Goal: Information Seeking & Learning: Check status

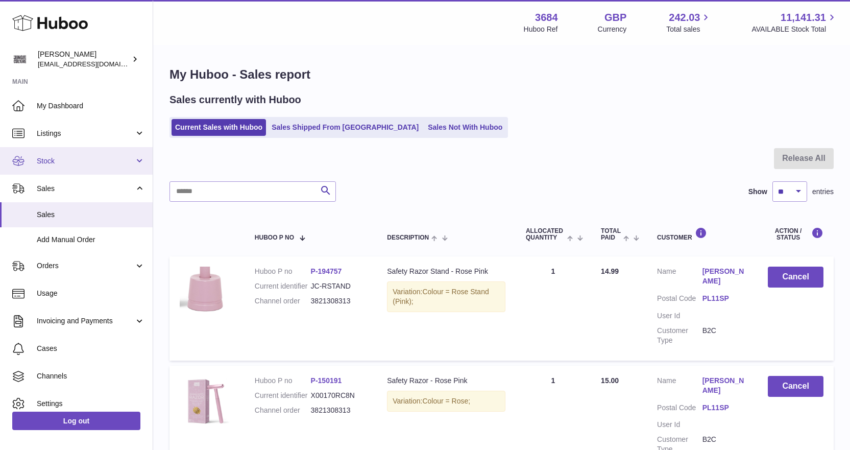
drag, startPoint x: 78, startPoint y: 159, endPoint x: 77, endPoint y: 173, distance: 14.3
click at [78, 159] on span "Stock" at bounding box center [86, 161] width 98 height 10
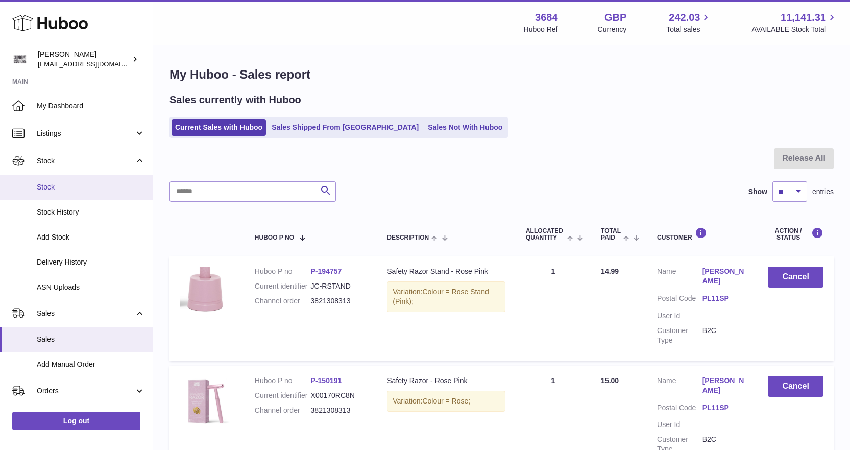
click at [75, 183] on span "Stock" at bounding box center [91, 187] width 108 height 10
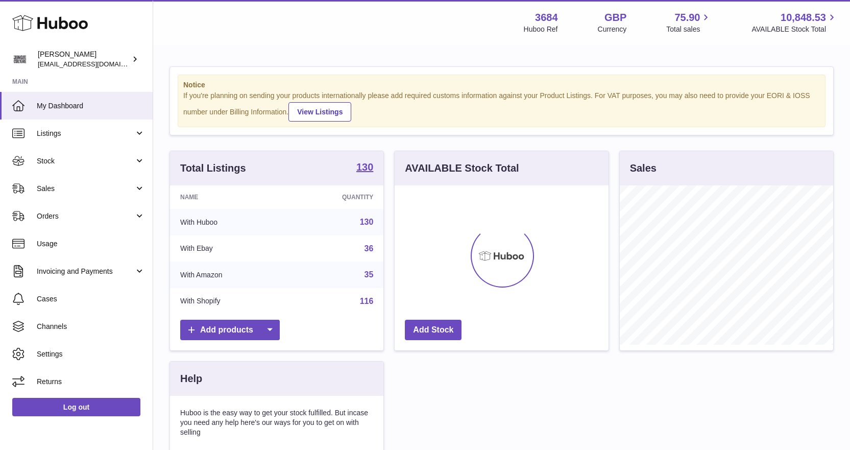
scroll to position [159, 214]
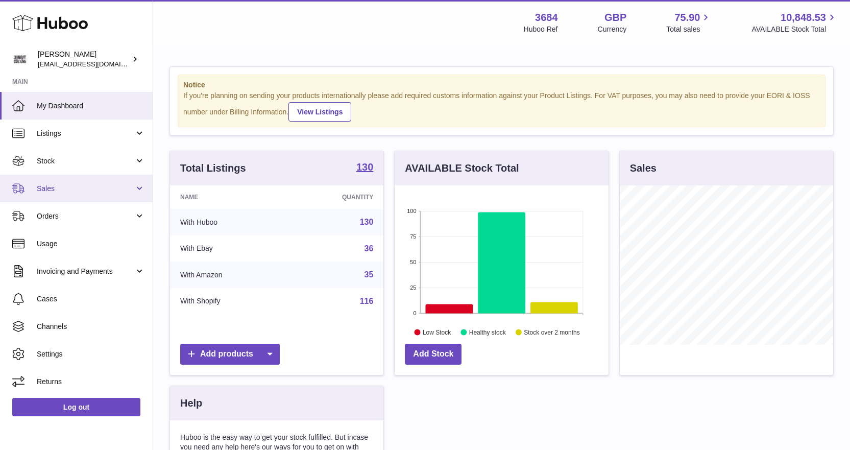
click at [74, 187] on span "Sales" at bounding box center [86, 189] width 98 height 10
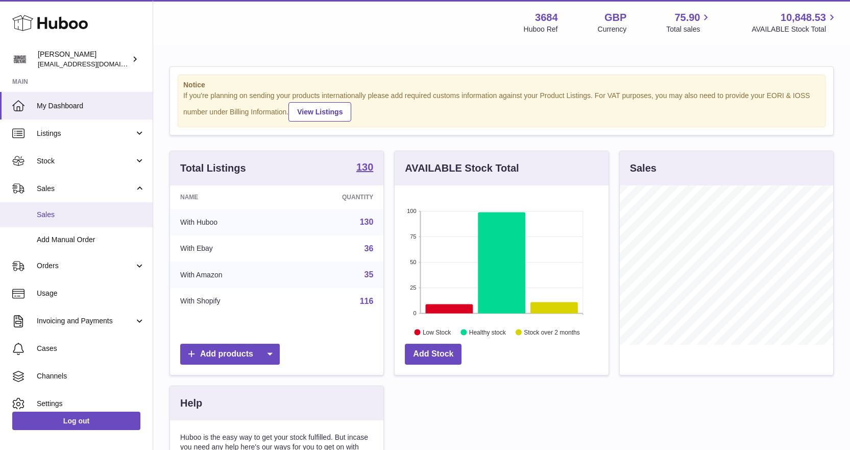
click at [73, 211] on span "Sales" at bounding box center [91, 215] width 108 height 10
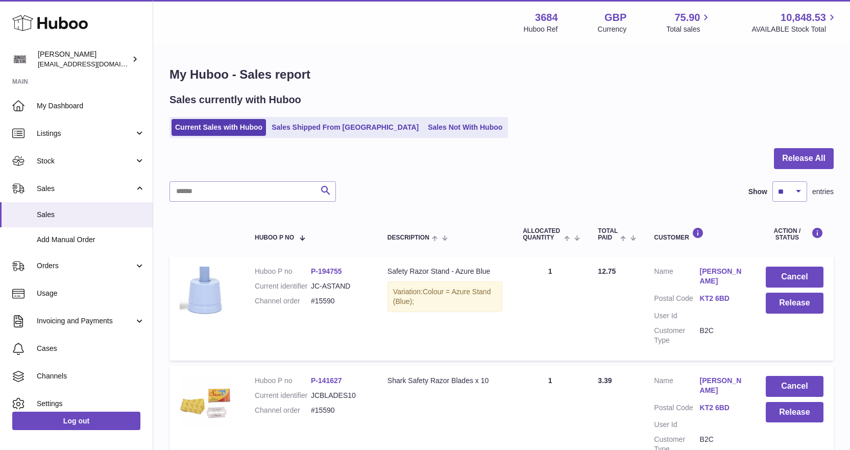
click at [399, 118] on ul "Current Sales with Huboo Sales Shipped From Huboo Sales Not With Huboo" at bounding box center [338, 127] width 338 height 21
click at [424, 122] on link "Sales Not With Huboo" at bounding box center [465, 127] width 82 height 17
